Goal: Task Accomplishment & Management: Manage account settings

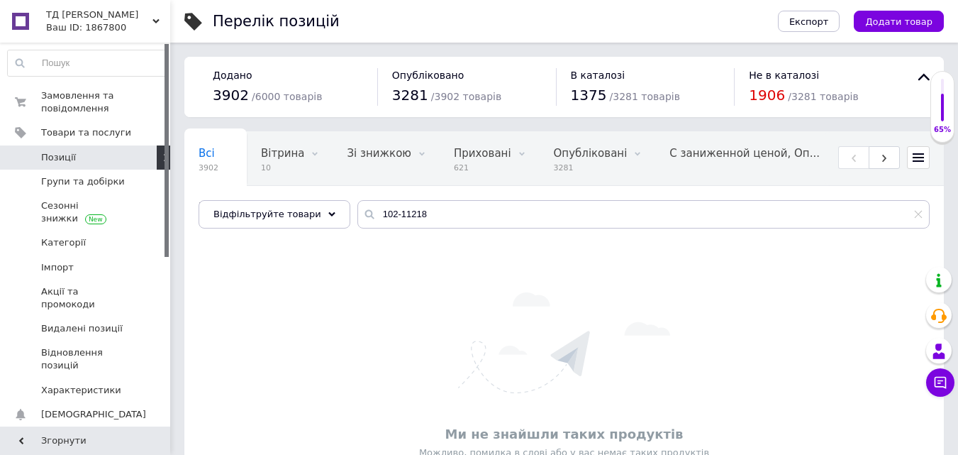
drag, startPoint x: 404, startPoint y: 207, endPoint x: 333, endPoint y: 212, distance: 71.1
click at [333, 212] on div "Всі 3902 Вітрина 10 Видалити Редагувати Зі знижкою 0 Видалити Редагувати Прихов…" at bounding box center [563, 179] width 759 height 97
drag, startPoint x: 442, startPoint y: 216, endPoint x: 357, endPoint y: 211, distance: 85.9
click at [357, 211] on div "115-13731" at bounding box center [643, 214] width 572 height 28
paste input "02-1121"
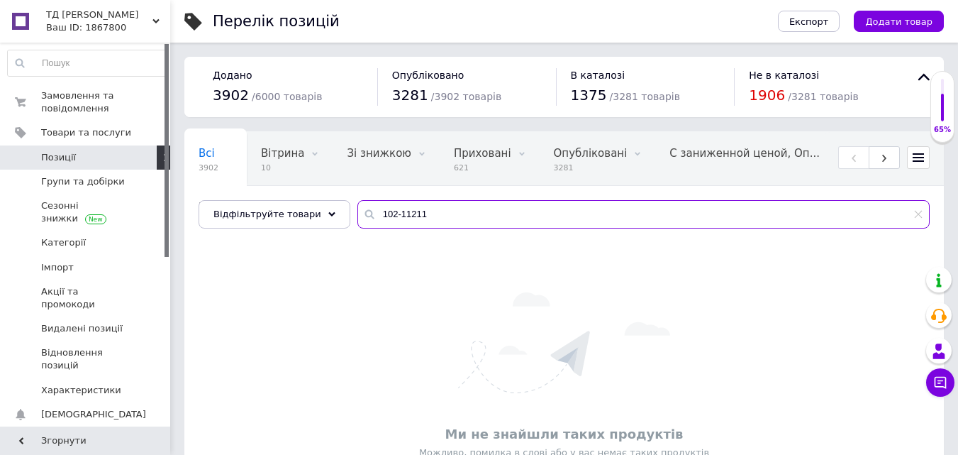
drag, startPoint x: 358, startPoint y: 213, endPoint x: 340, endPoint y: 213, distance: 18.4
click at [357, 213] on input "102-11211" at bounding box center [643, 214] width 572 height 28
paste input "0019969020"
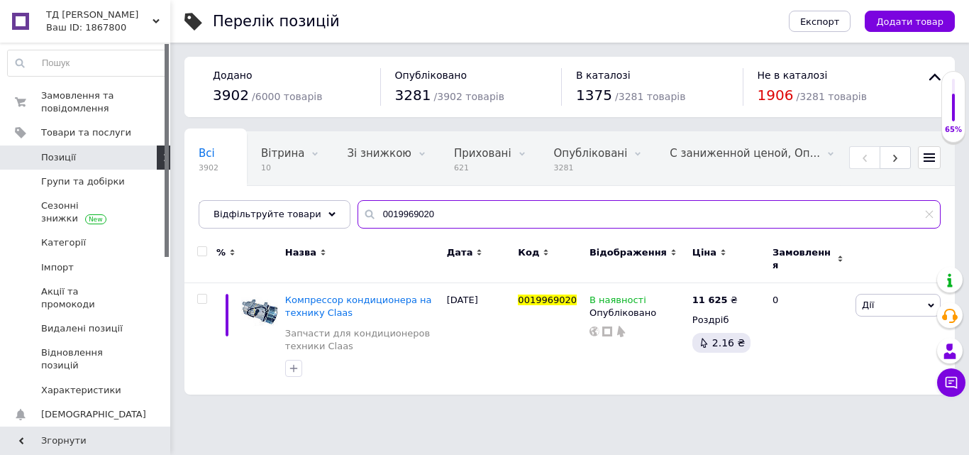
type input "0019969020"
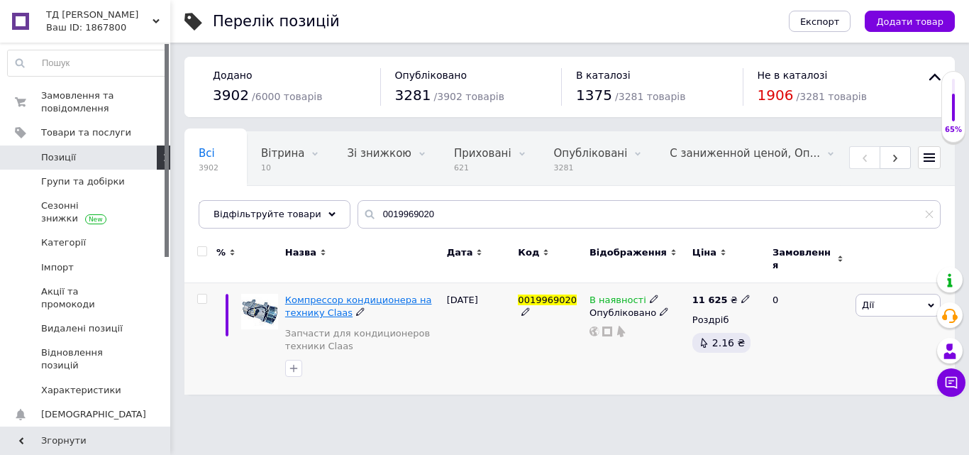
click at [367, 294] on span "Компрессор кондиционера на технику Claas" at bounding box center [358, 305] width 147 height 23
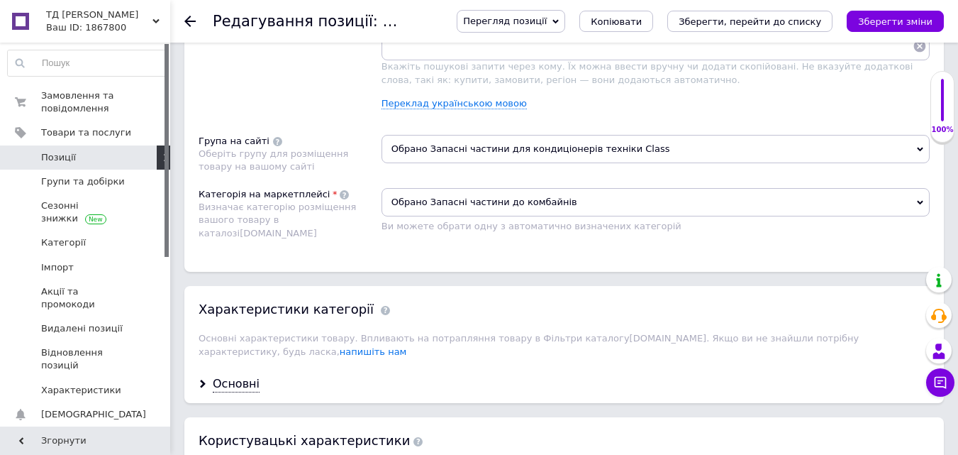
scroll to position [1064, 0]
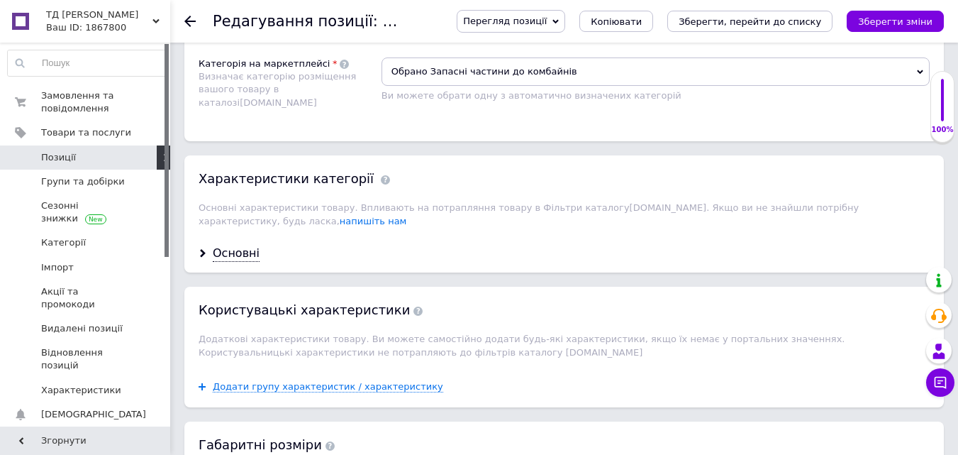
click at [247, 247] on div "Основні" at bounding box center [236, 253] width 47 height 16
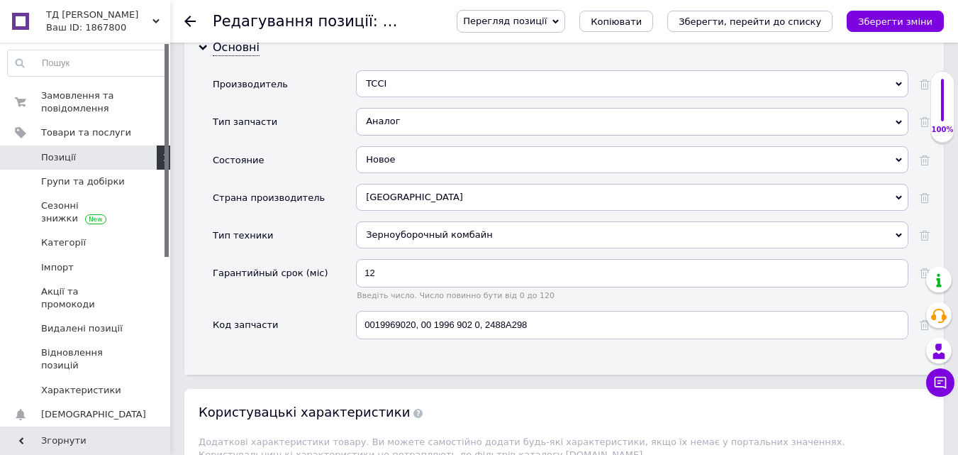
scroll to position [1276, 0]
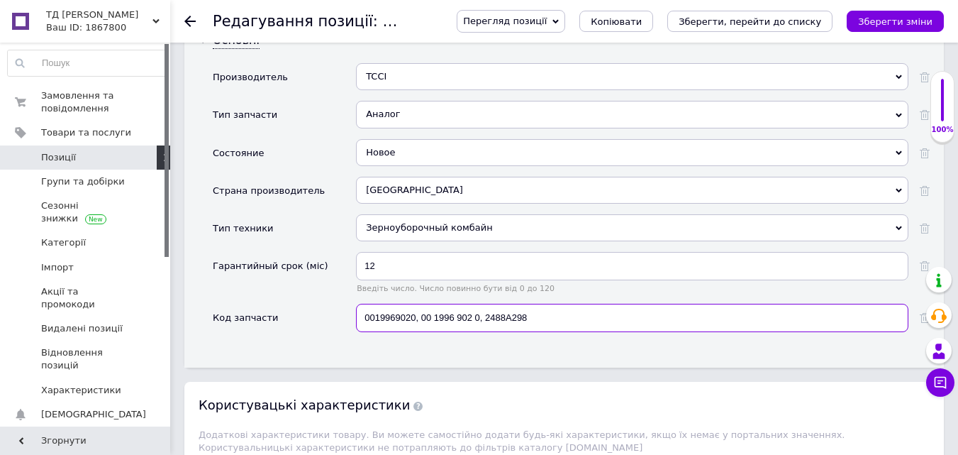
drag, startPoint x: 363, startPoint y: 303, endPoint x: 516, endPoint y: 303, distance: 153.2
click at [567, 303] on input "0019969020, 00 1996 902 0, 2488A298" at bounding box center [632, 317] width 552 height 28
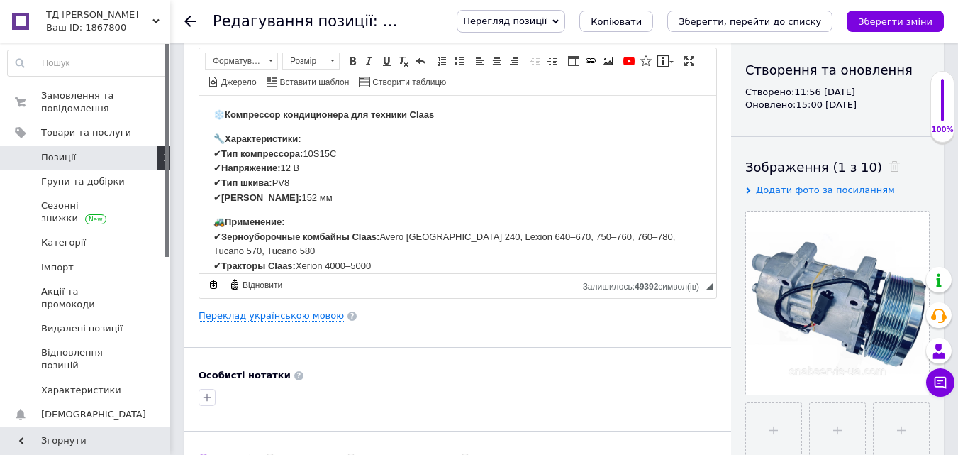
scroll to position [0, 0]
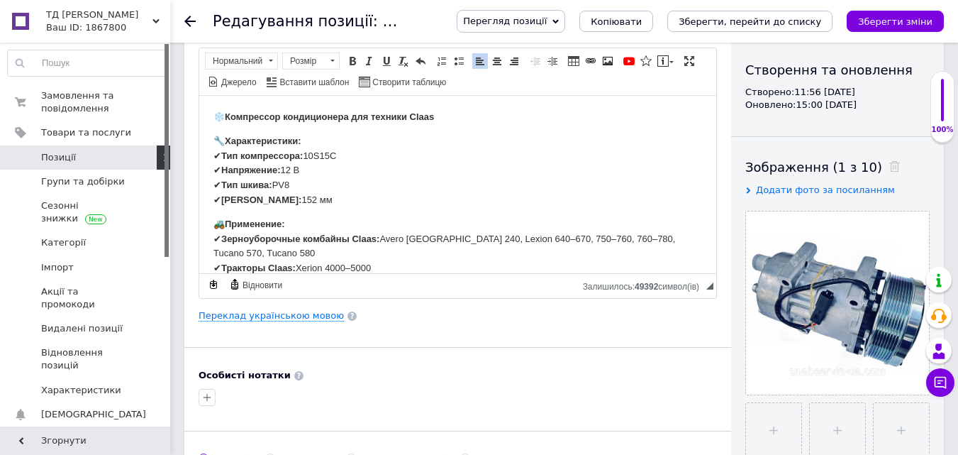
drag, startPoint x: 310, startPoint y: 150, endPoint x: 355, endPoint y: 153, distance: 45.5
click at [355, 153] on p "🔧 Характеристики: ✔ Тип компрессора: 10S15C ✔ Напряжение: 12 В ✔ Тип шкива: PV8…" at bounding box center [457, 170] width 489 height 74
click at [372, 178] on span "Копіювати" at bounding box center [366, 179] width 55 height 17
copy p "10S15C"
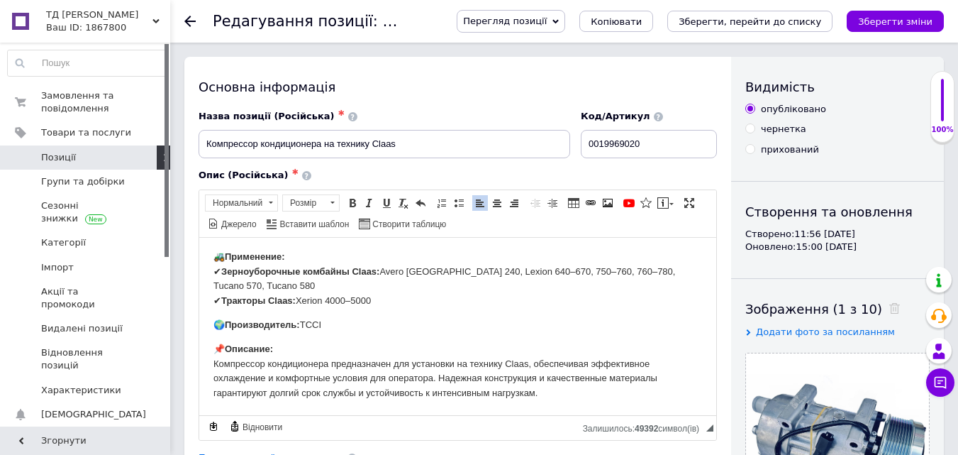
scroll to position [355, 0]
